Goal: Task Accomplishment & Management: Use online tool/utility

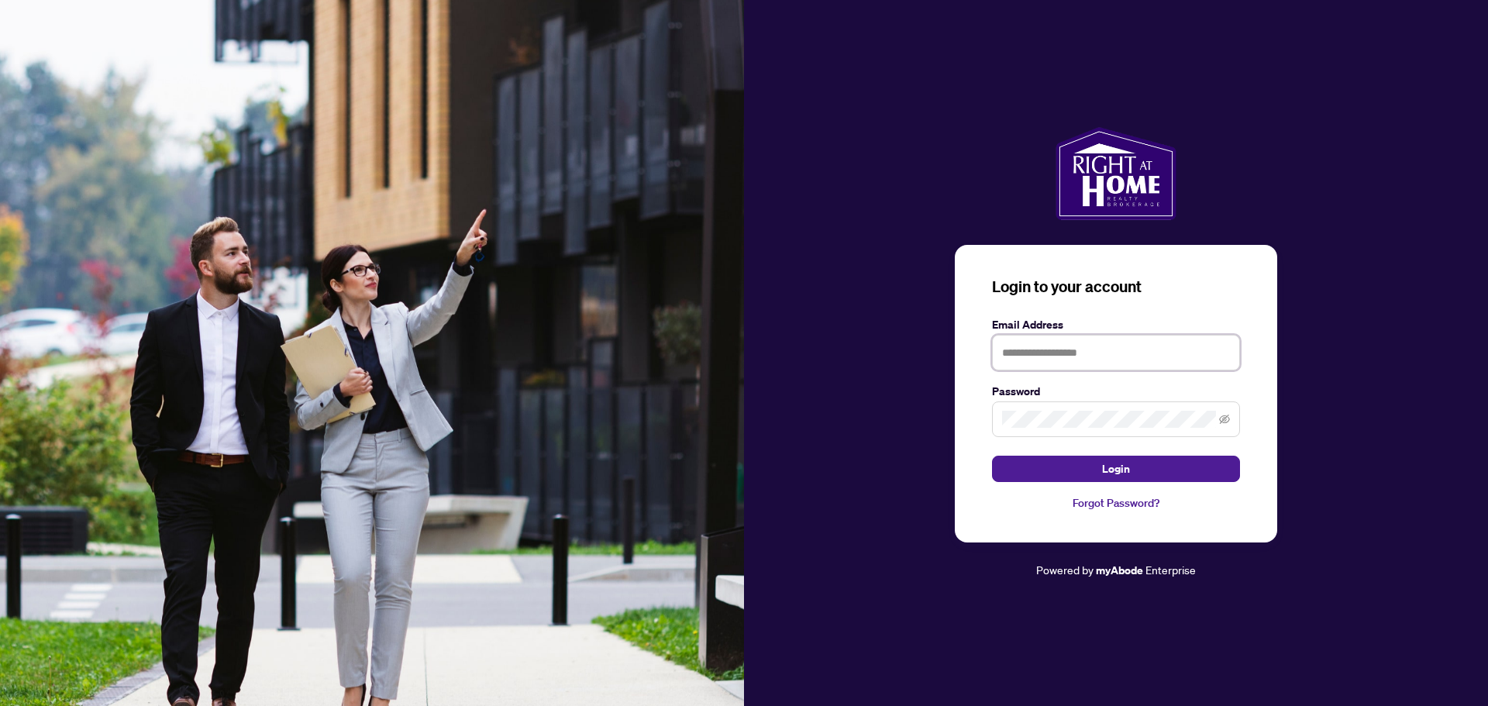
click at [1072, 359] on input "text" at bounding box center [1116, 353] width 248 height 36
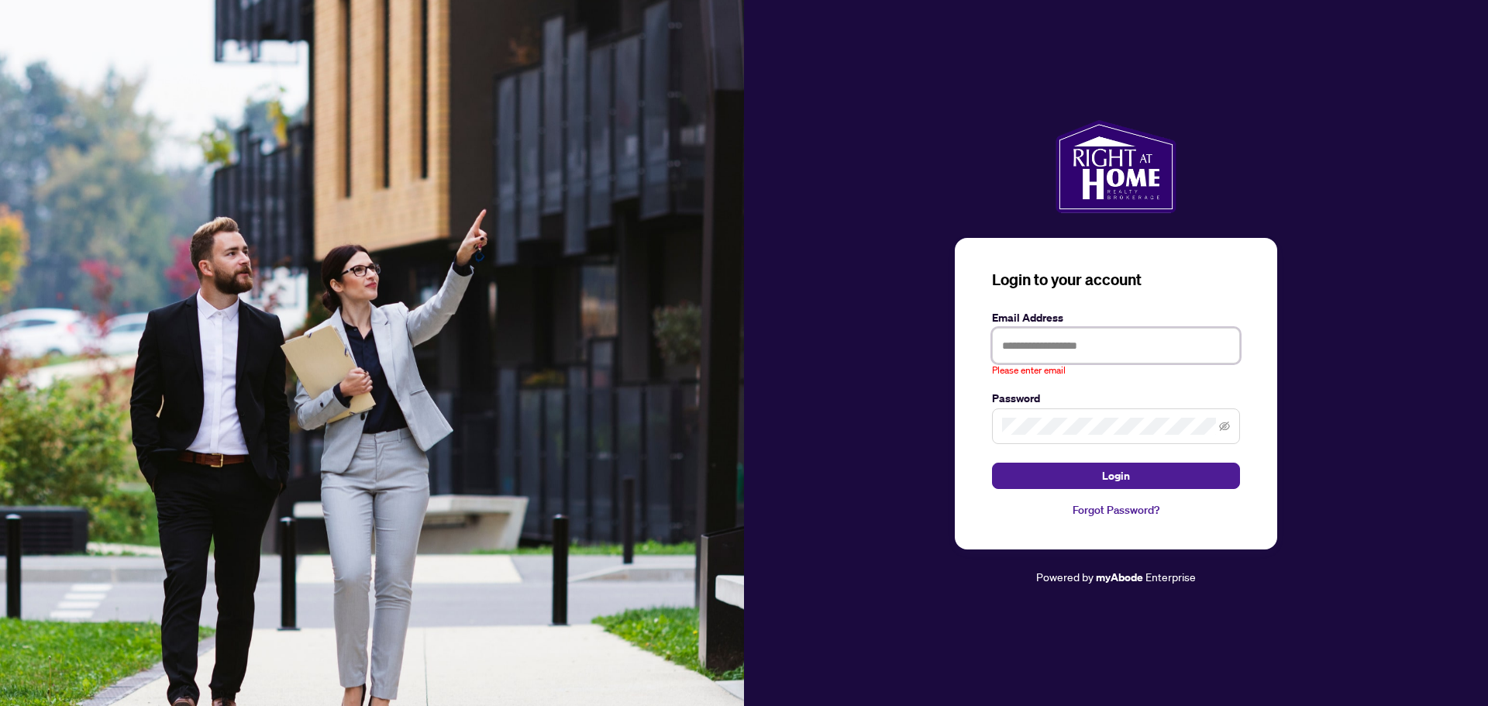
type input "**********"
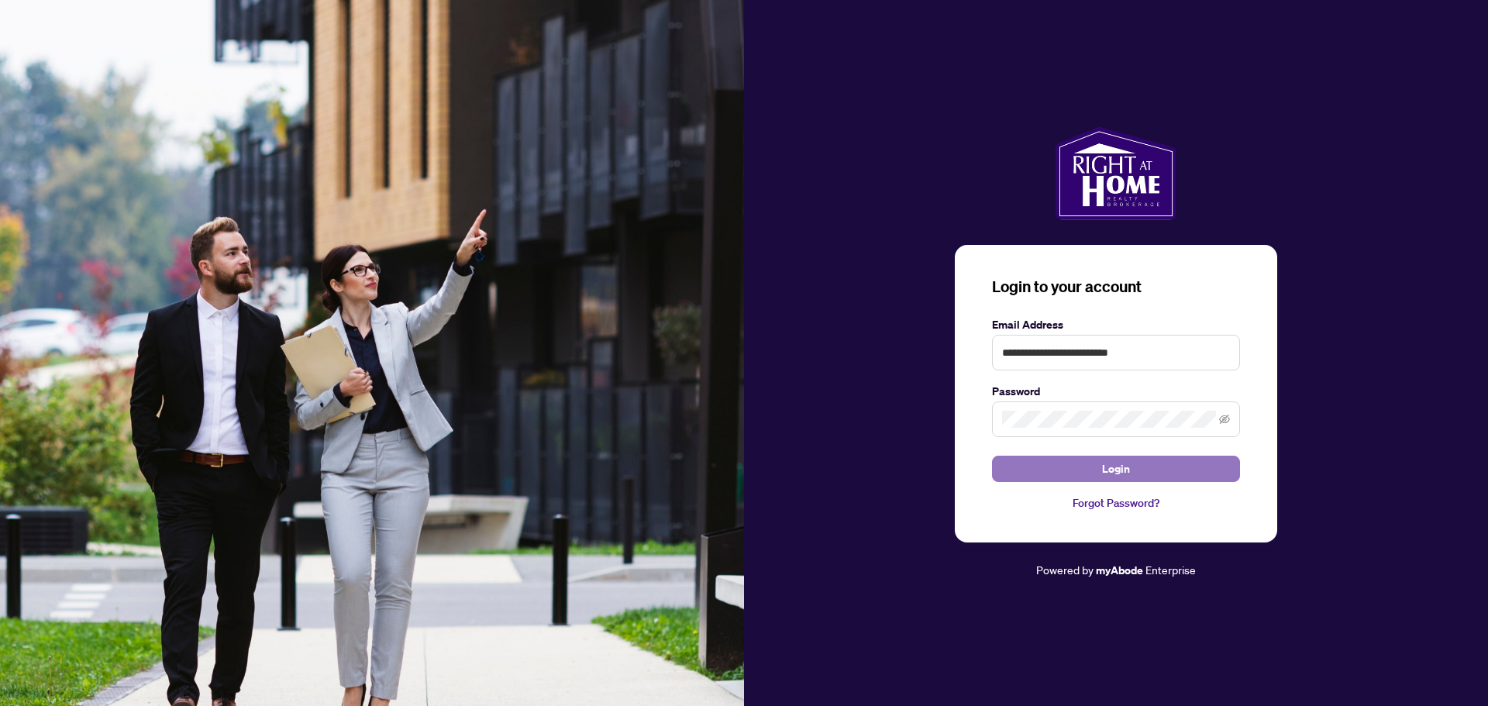
click at [1157, 473] on button "Login" at bounding box center [1116, 469] width 248 height 26
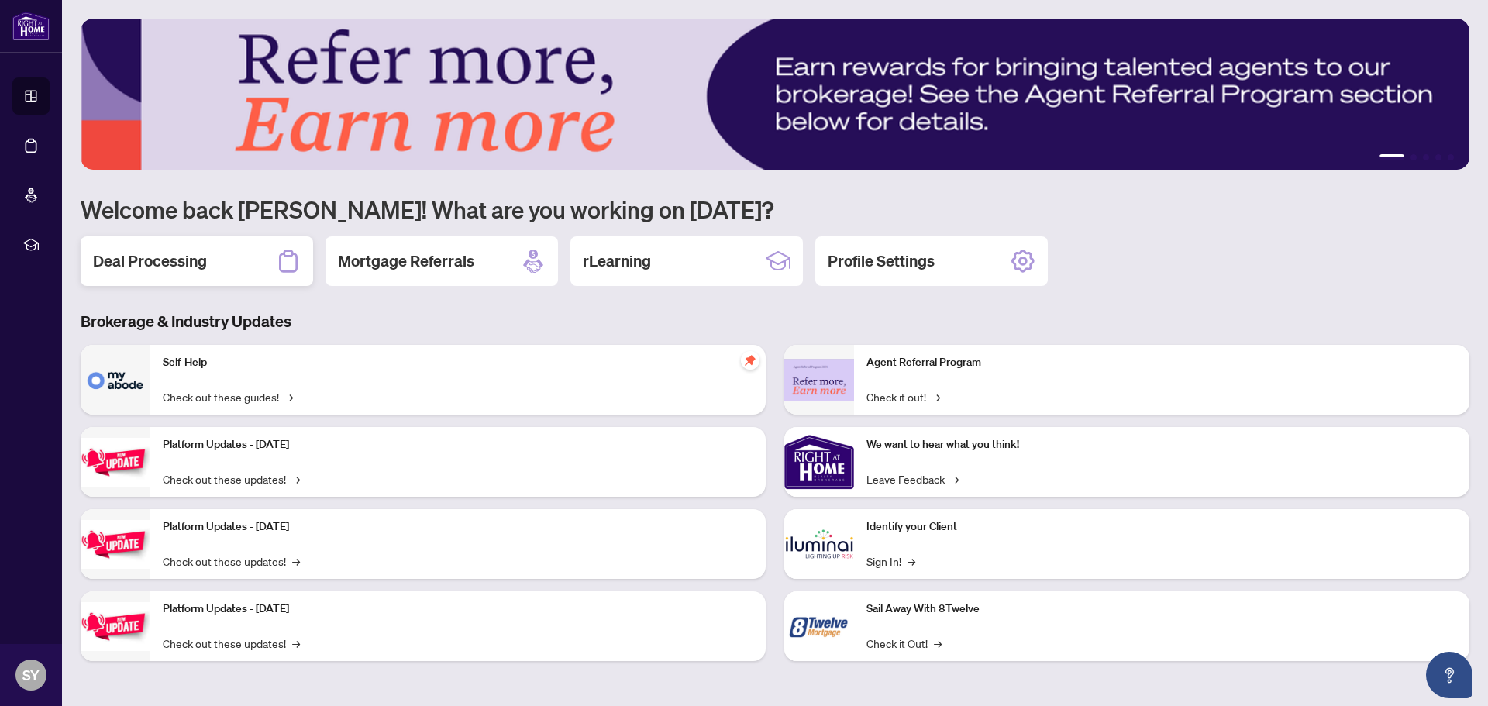
click at [206, 268] on h2 "Deal Processing" at bounding box center [150, 261] width 114 height 22
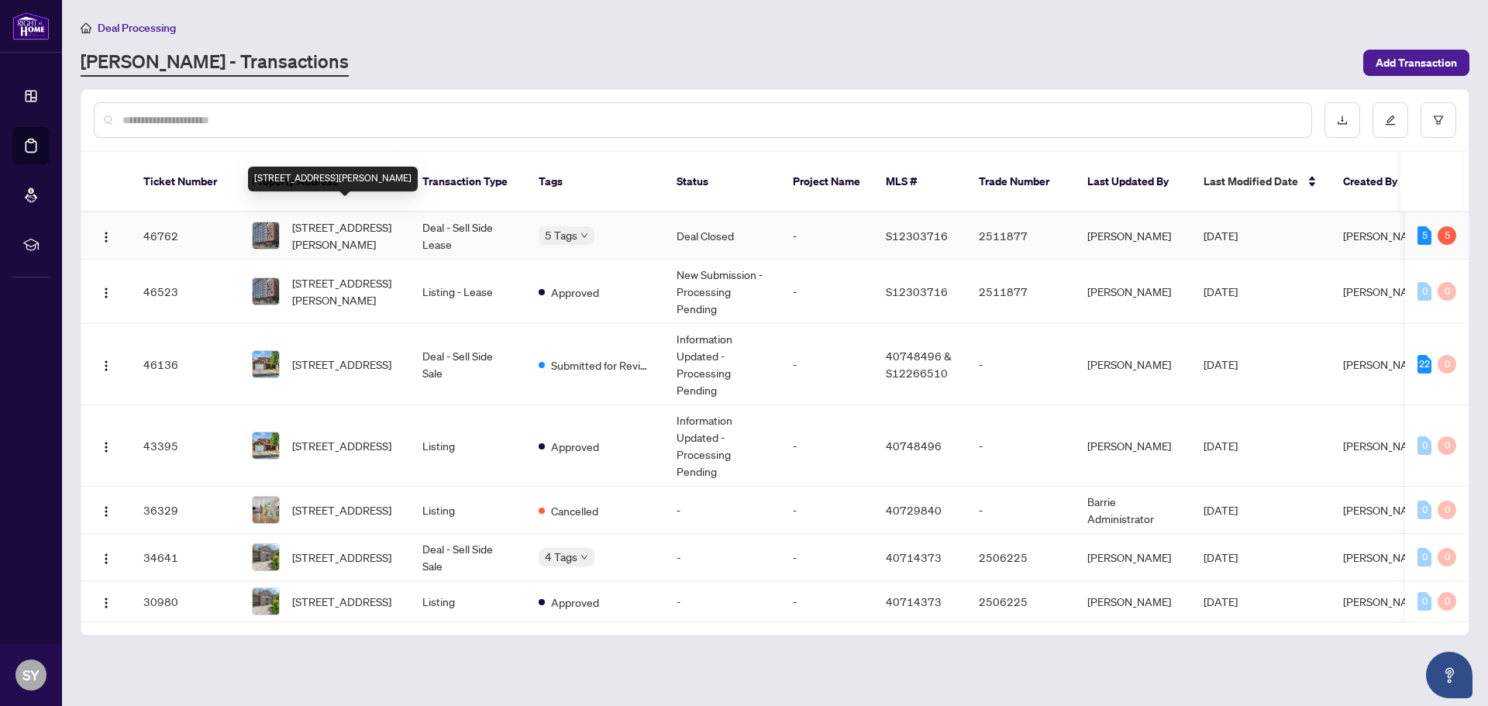
click at [313, 218] on span "[STREET_ADDRESS][PERSON_NAME]" at bounding box center [344, 235] width 105 height 34
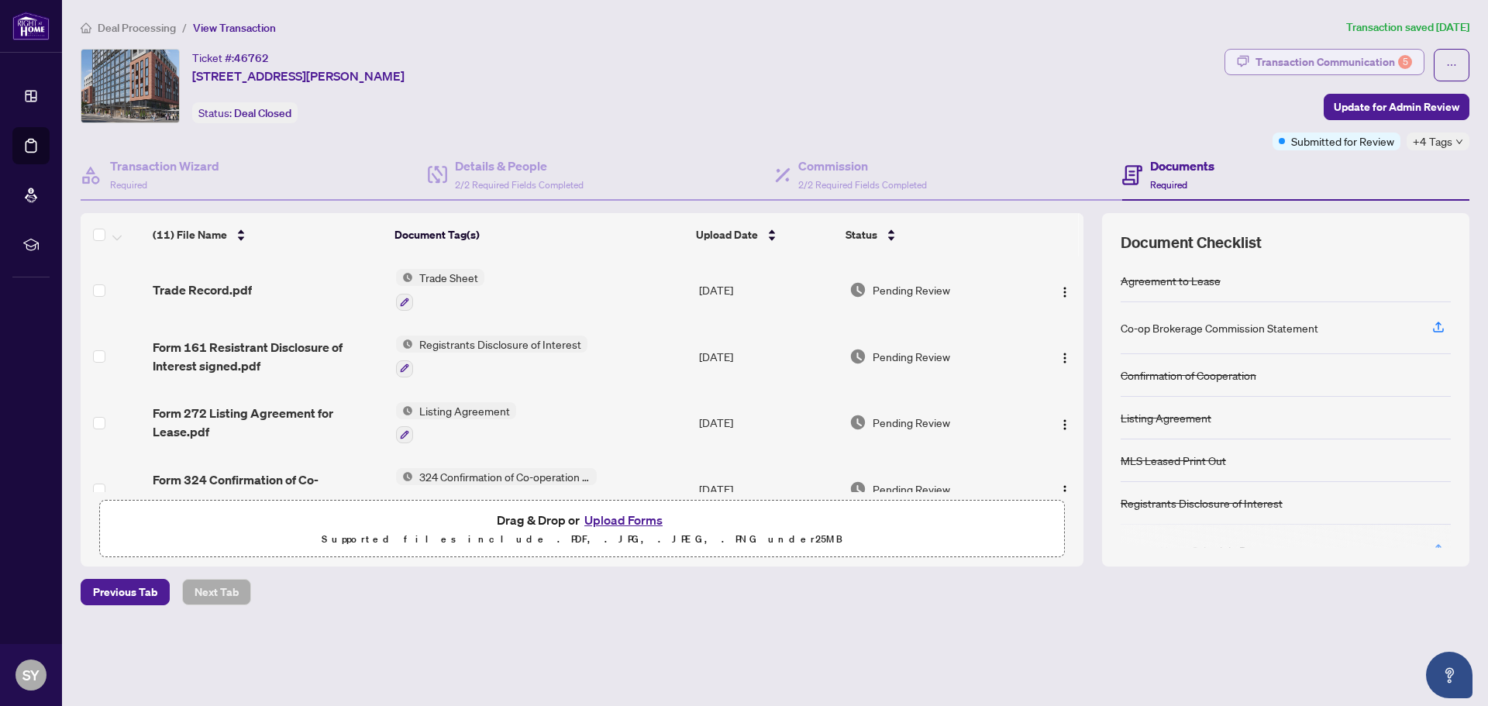
click at [1384, 60] on div "Transaction Communication 5" at bounding box center [1333, 62] width 157 height 25
